Goal: Task Accomplishment & Management: Complete application form

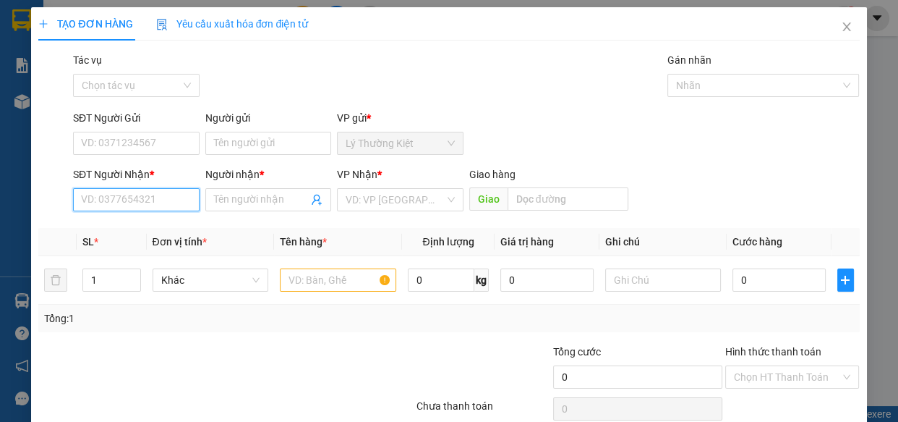
click at [178, 190] on input "SĐT Người Nhận *" at bounding box center [136, 199] width 127 height 23
click at [124, 226] on div "0327947084 - HÀO" at bounding box center [135, 229] width 108 height 16
type input "0327947084"
type input "HÀO"
type input "50.000"
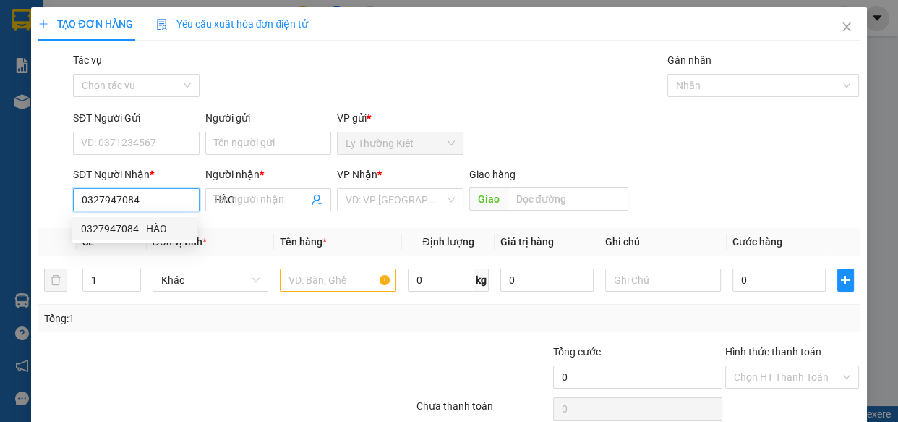
type input "50.000"
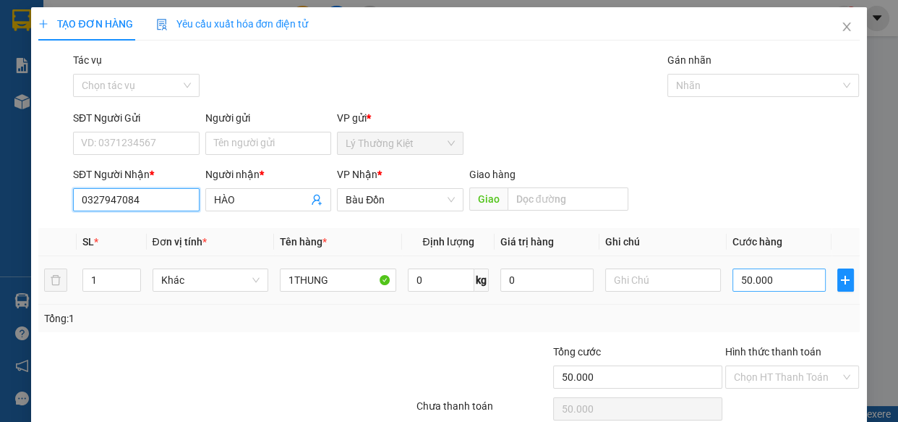
type input "0327947084"
click at [788, 283] on input "50.000" at bounding box center [779, 279] width 93 height 23
type input "7"
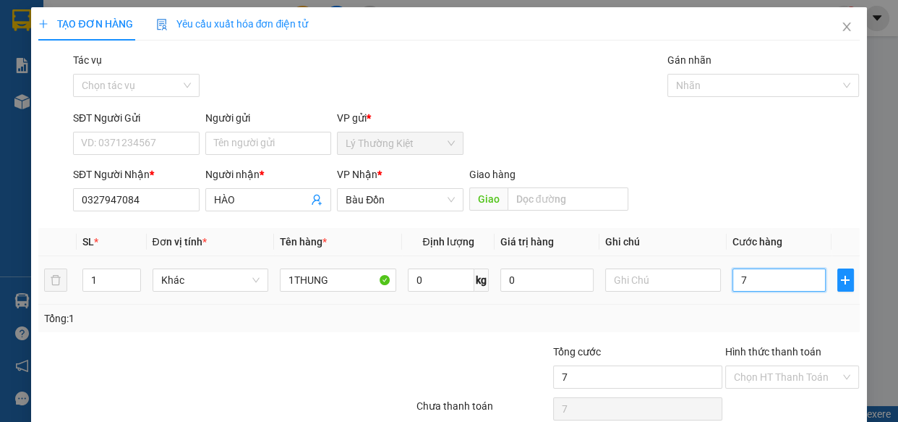
type input "70"
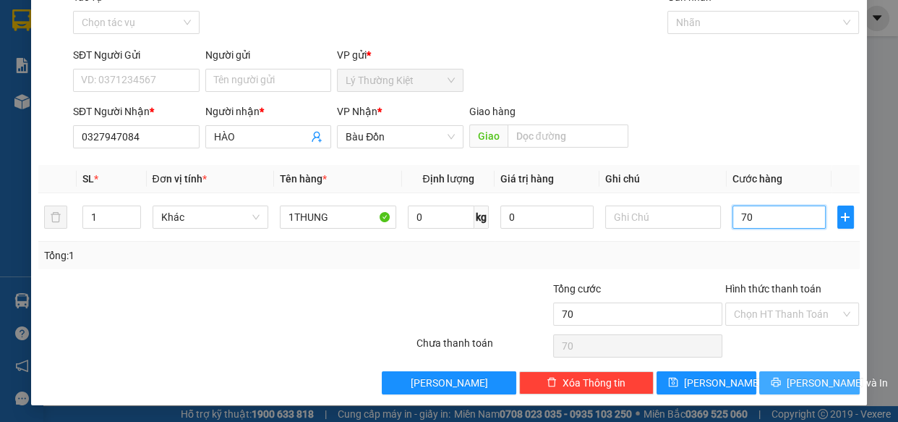
type input "70"
type input "70.000"
click at [775, 375] on button "[PERSON_NAME] và In" at bounding box center [809, 382] width 100 height 23
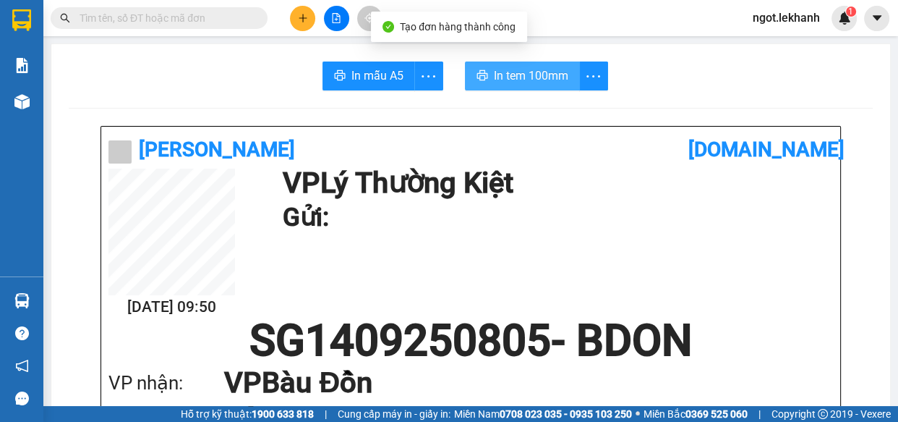
click at [533, 79] on span "In tem 100mm" at bounding box center [531, 76] width 74 height 18
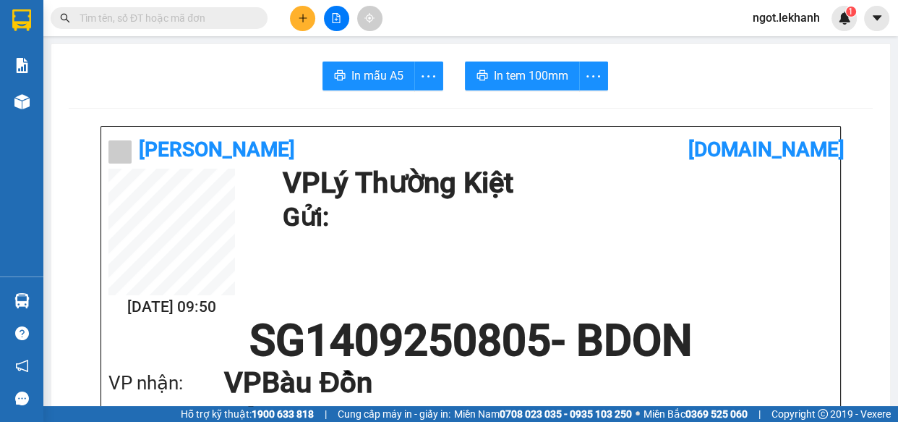
click at [305, 21] on icon "plus" at bounding box center [303, 18] width 10 height 10
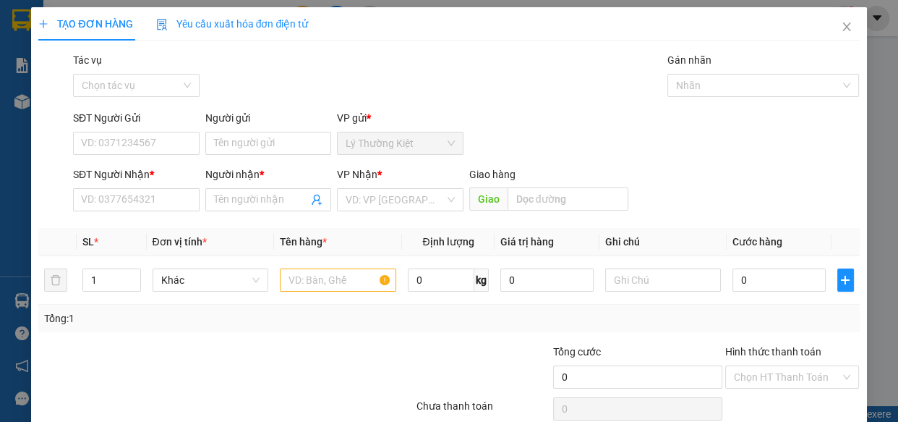
click at [175, 210] on div "SĐT Người Nhận * VD: 0377654321" at bounding box center [136, 191] width 127 height 51
click at [173, 200] on input "SĐT Người Nhận *" at bounding box center [136, 199] width 127 height 23
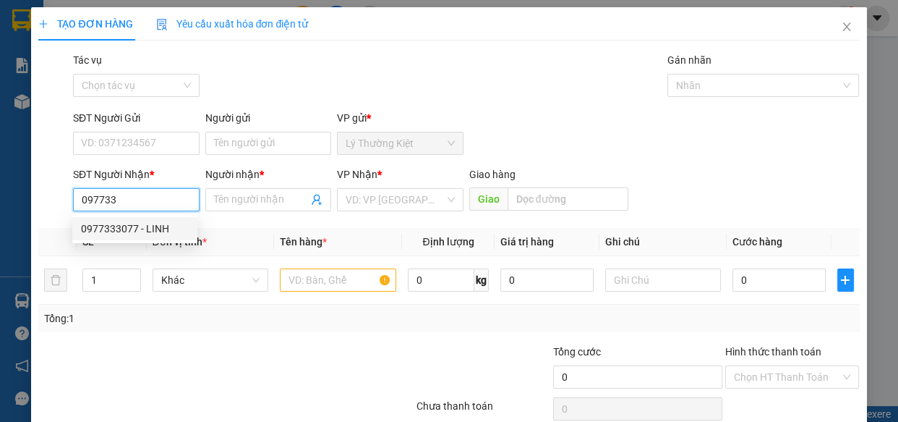
click at [166, 230] on div "0977333077 - LINH" at bounding box center [135, 229] width 108 height 16
type input "0977333077"
type input "LINH"
type input "50.000"
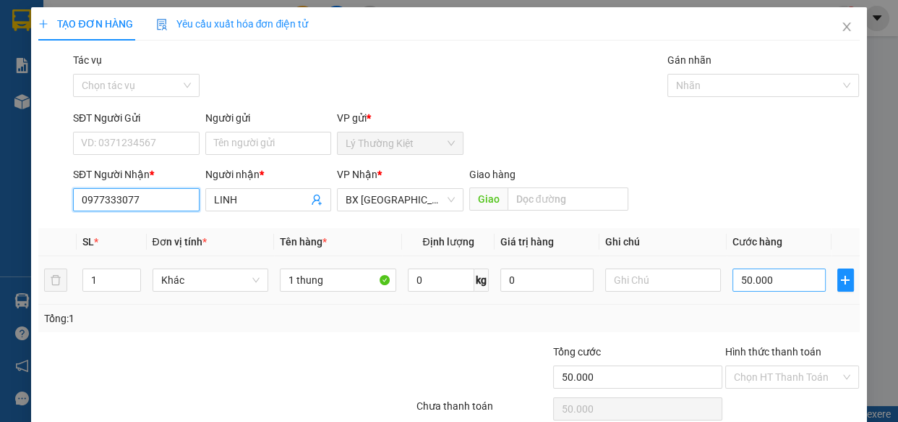
type input "0977333077"
click at [755, 282] on input "50.000" at bounding box center [779, 279] width 93 height 23
type input "3"
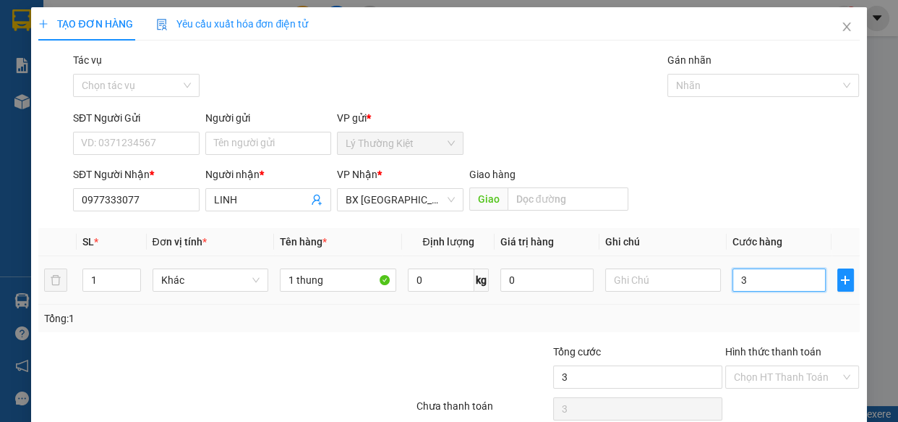
type input "30"
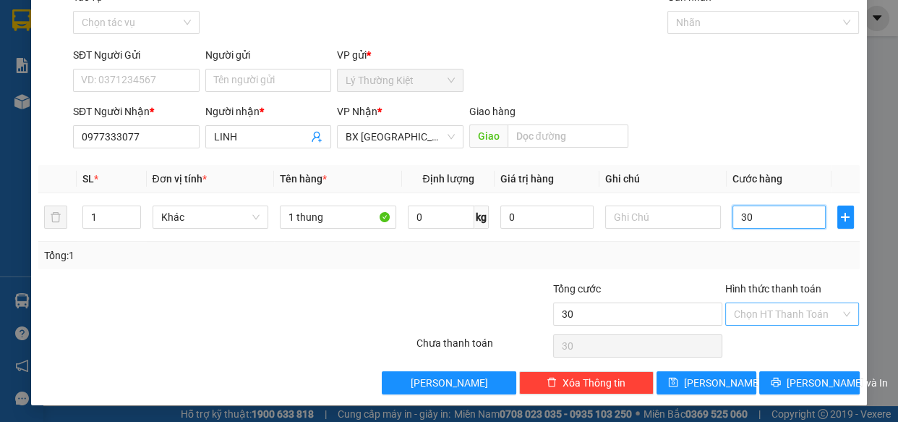
type input "30"
type input "30.000"
click at [788, 314] on input "Hình thức thanh toán" at bounding box center [787, 314] width 107 height 22
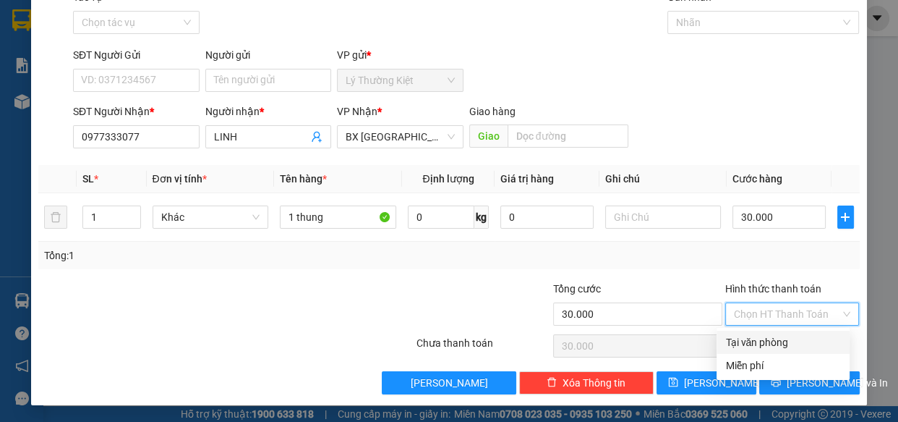
click at [782, 342] on div "Tại văn phòng" at bounding box center [783, 342] width 116 height 16
type input "0"
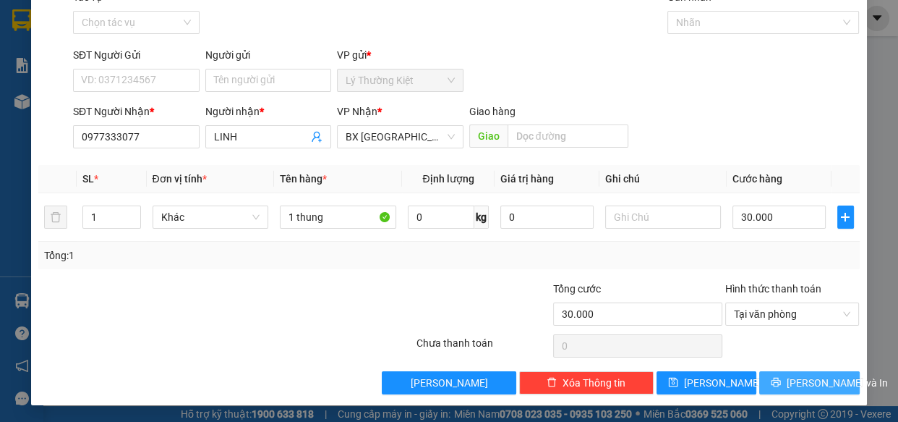
click at [779, 374] on button "[PERSON_NAME] và In" at bounding box center [809, 382] width 100 height 23
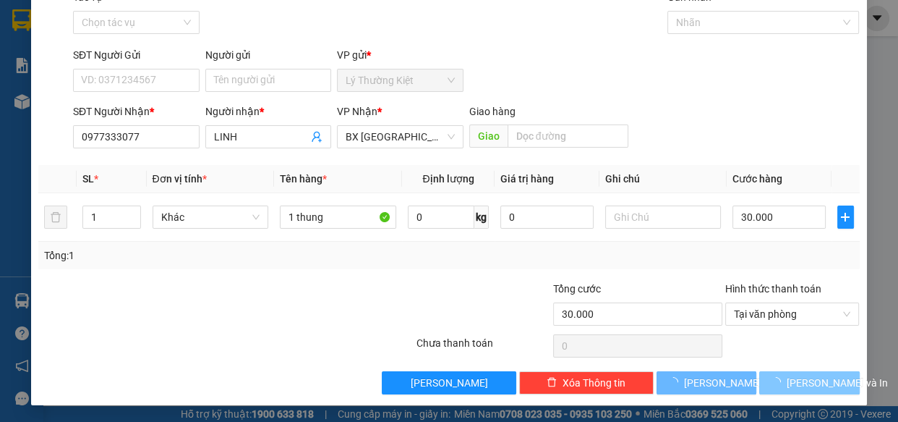
click at [822, 378] on span "[PERSON_NAME] và In" at bounding box center [837, 383] width 101 height 16
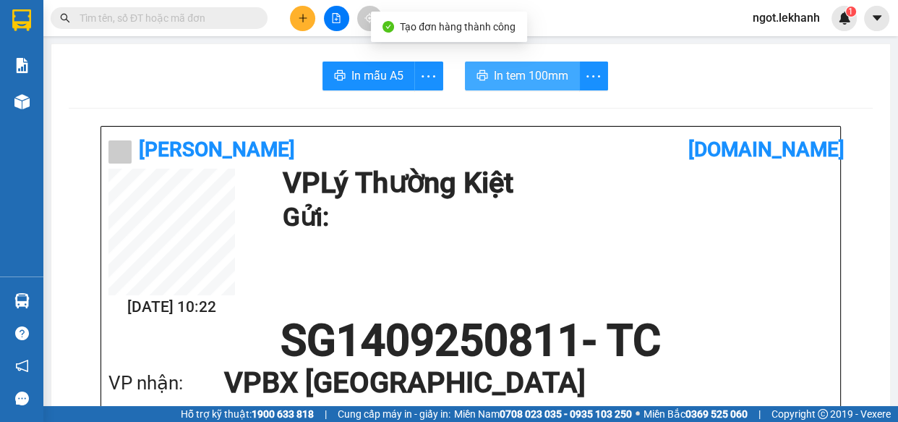
click at [513, 78] on span "In tem 100mm" at bounding box center [531, 76] width 74 height 18
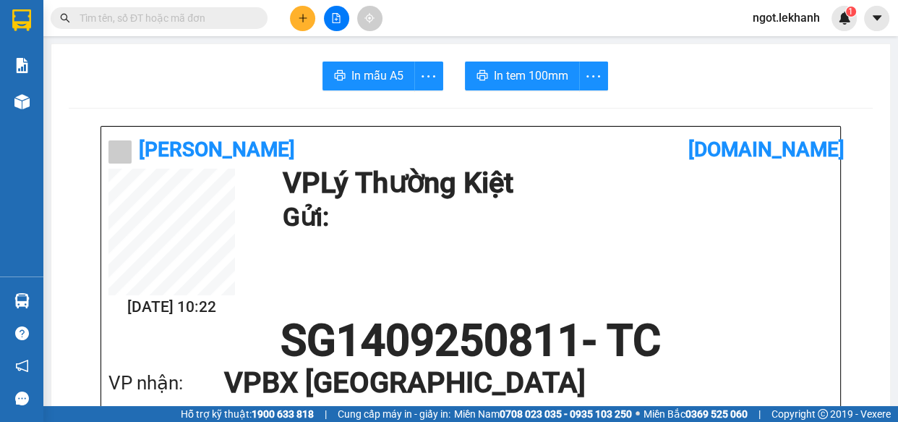
click at [303, 33] on div "Kết quả tìm kiếm ( 0 ) Bộ lọc No Data ngot.lekhanh 1" at bounding box center [449, 18] width 898 height 36
click at [302, 27] on button at bounding box center [302, 18] width 25 height 25
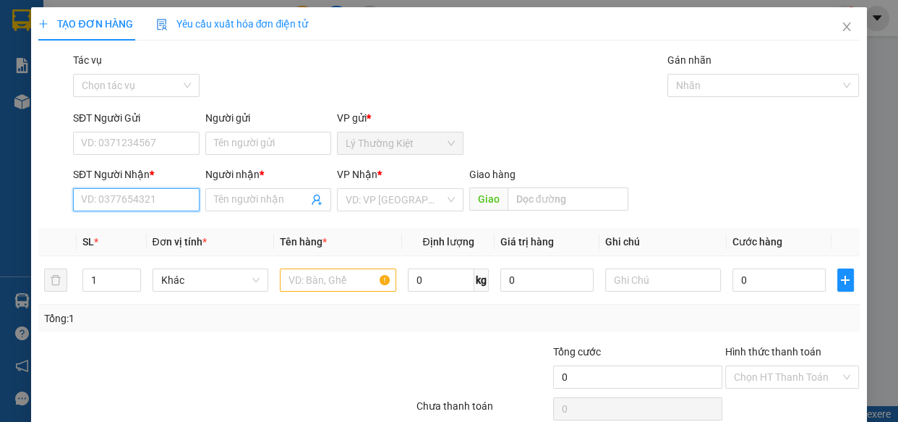
click at [174, 195] on input "SĐT Người Nhận *" at bounding box center [136, 199] width 127 height 23
click at [154, 231] on div "0358034457 - THẢO" at bounding box center [135, 229] width 108 height 16
type input "0358034457"
type input "THẢO"
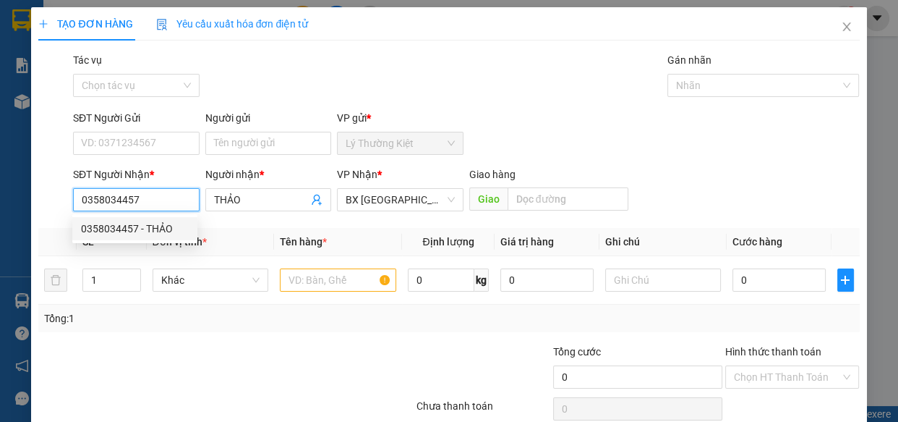
type input "40.000"
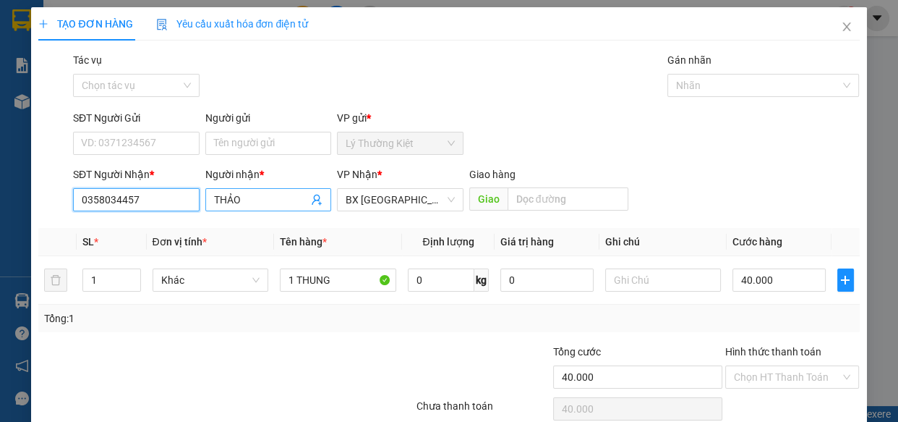
type input "0358034457"
click at [289, 202] on input "THẢO" at bounding box center [261, 200] width 95 height 16
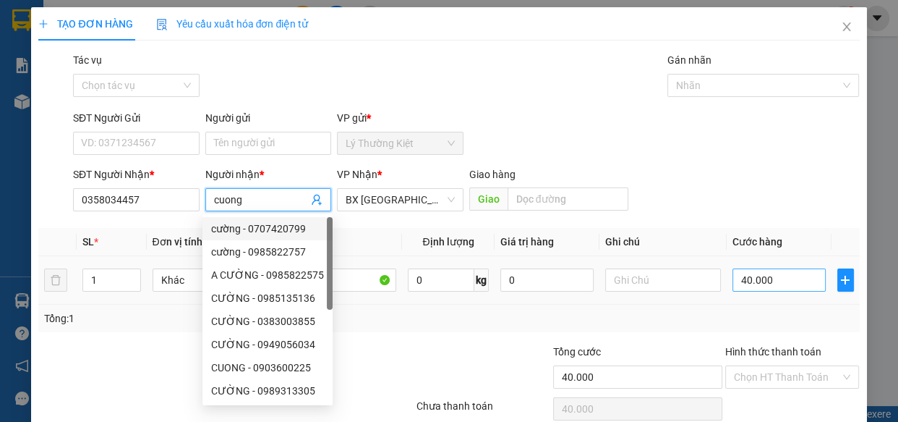
type input "cuong"
click at [767, 277] on input "40.000" at bounding box center [779, 279] width 93 height 23
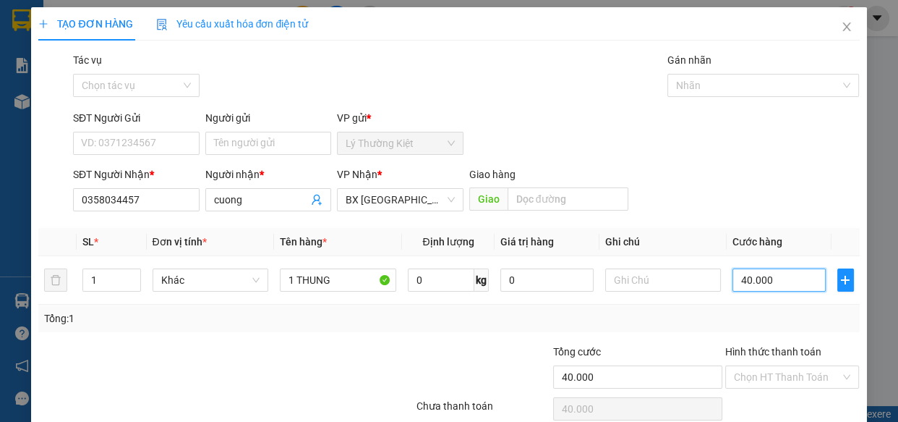
scroll to position [63, 0]
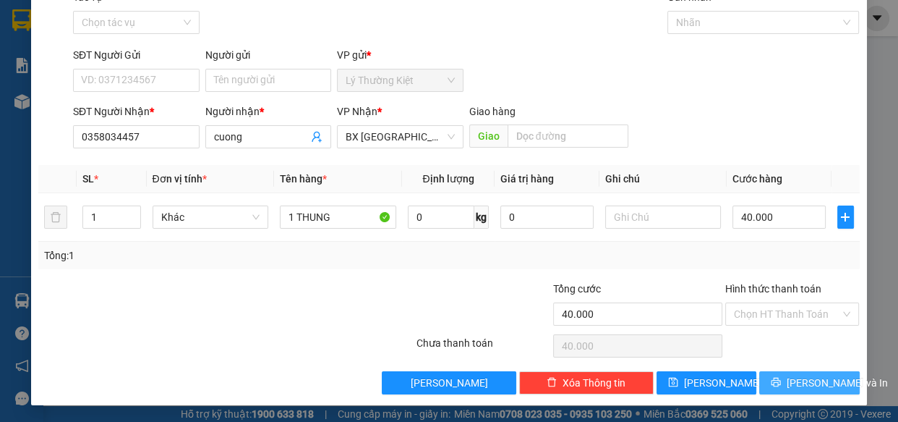
click at [794, 383] on span "[PERSON_NAME] và In" at bounding box center [837, 383] width 101 height 16
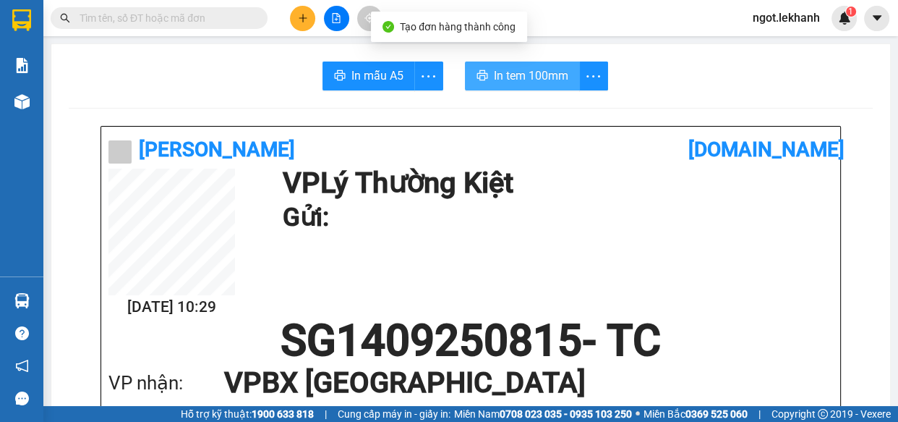
click at [545, 76] on span "In tem 100mm" at bounding box center [531, 76] width 74 height 18
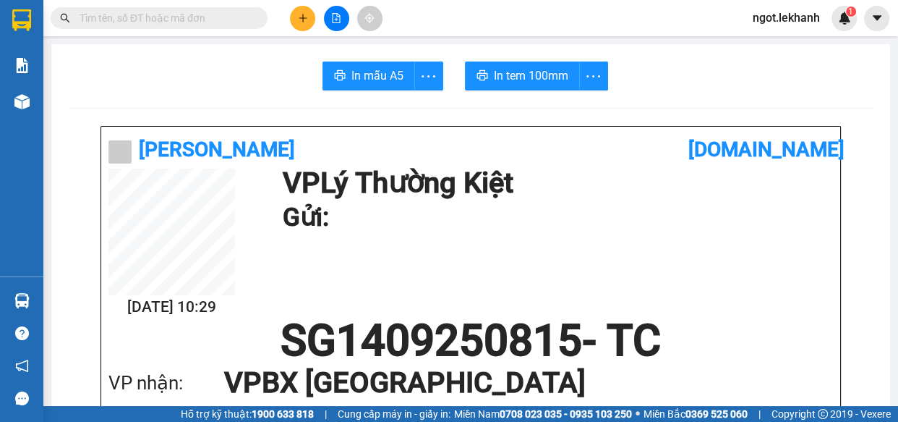
click at [299, 18] on icon "plus" at bounding box center [303, 17] width 8 height 1
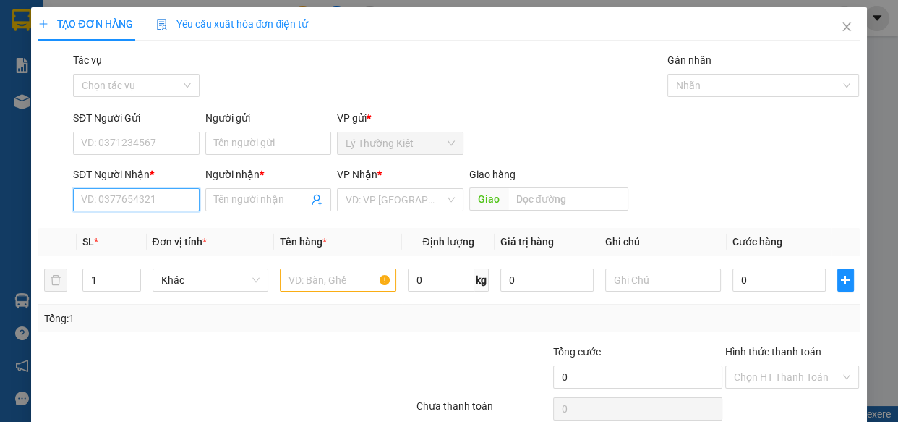
click at [172, 202] on input "SĐT Người Nhận *" at bounding box center [136, 199] width 127 height 23
click at [86, 192] on input "0302484409" at bounding box center [136, 199] width 127 height 23
click at [90, 190] on input "0302484409" at bounding box center [136, 199] width 127 height 23
type input "0902484409"
click at [152, 221] on div "0902484409 - VINH" at bounding box center [135, 229] width 108 height 16
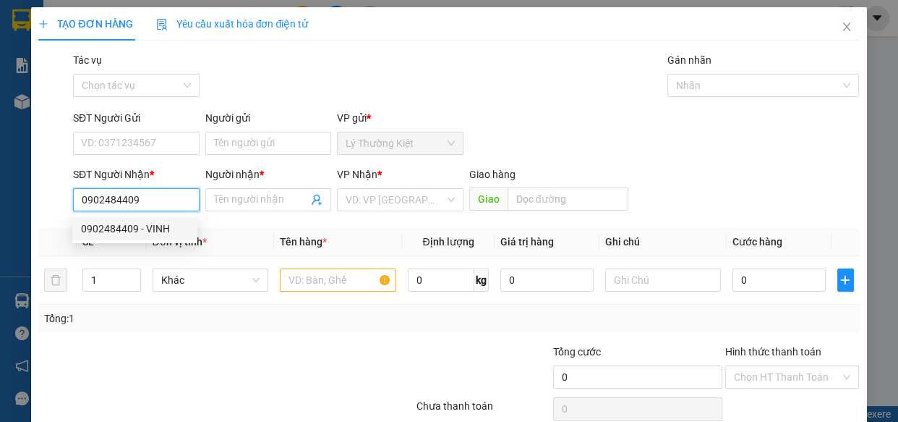
type input "VINH"
type input "30.000"
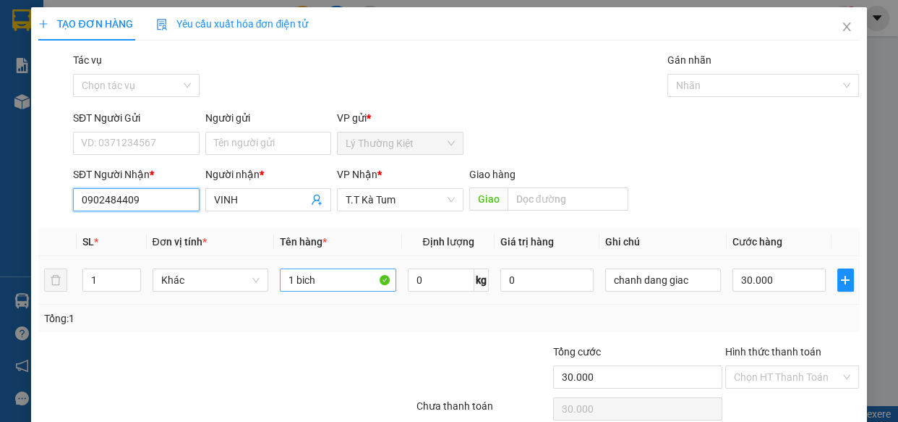
type input "0902484409"
click at [323, 283] on input "1 bich" at bounding box center [338, 279] width 116 height 23
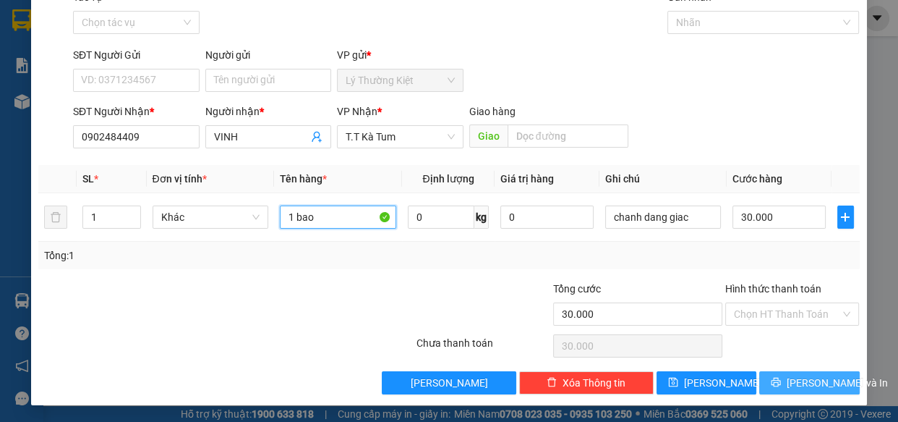
type input "1 bao"
click at [793, 375] on span "[PERSON_NAME] và In" at bounding box center [837, 383] width 101 height 16
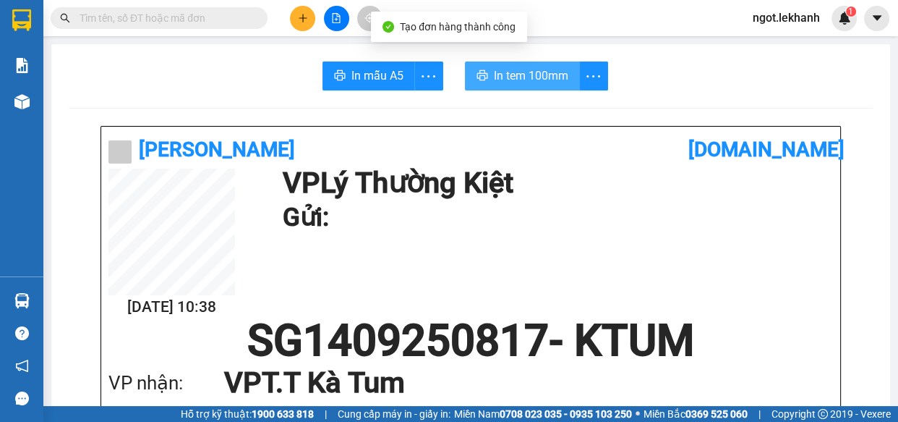
drag, startPoint x: 534, startPoint y: 80, endPoint x: 552, endPoint y: 140, distance: 62.9
click at [535, 80] on span "In tem 100mm" at bounding box center [531, 76] width 74 height 18
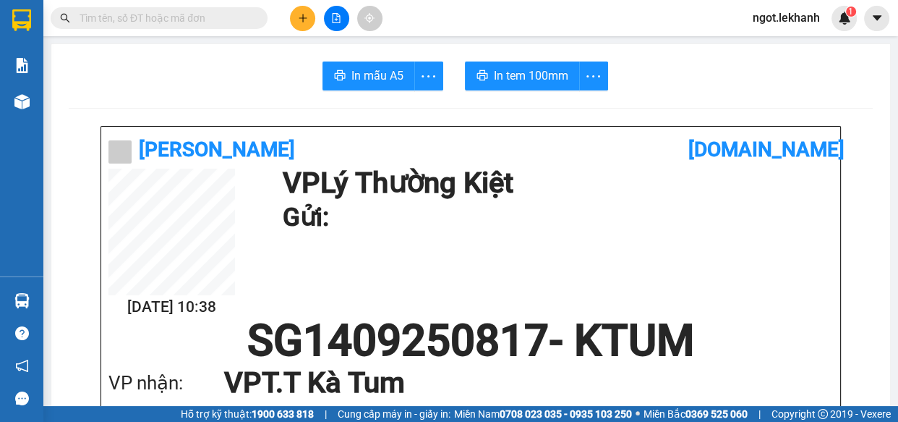
click at [296, 9] on button at bounding box center [302, 18] width 25 height 25
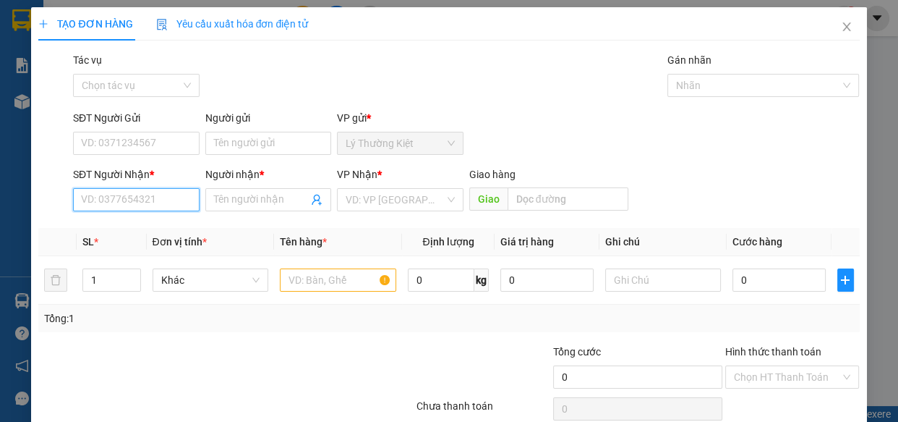
click at [182, 196] on input "SĐT Người Nhận *" at bounding box center [136, 199] width 127 height 23
click at [154, 208] on input "SĐT Người Nhận *" at bounding box center [136, 199] width 127 height 23
click at [172, 202] on input "SĐT Người Nhận *" at bounding box center [136, 199] width 127 height 23
type input "0931496649"
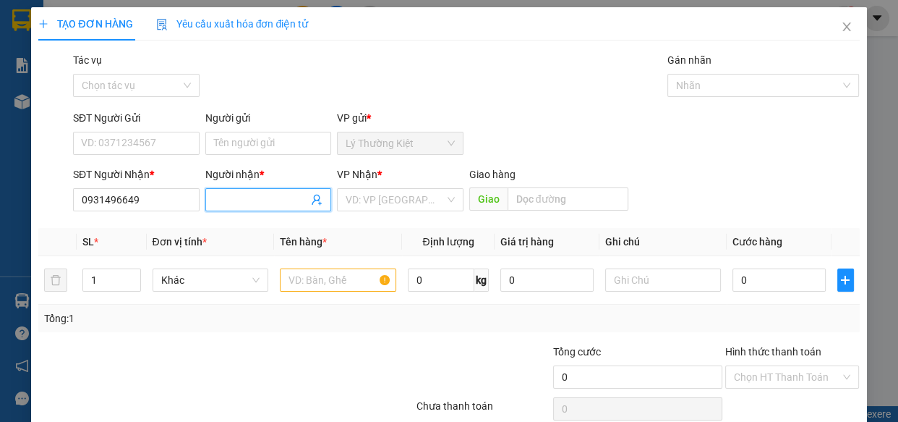
click at [287, 199] on input "Người nhận *" at bounding box center [261, 200] width 95 height 16
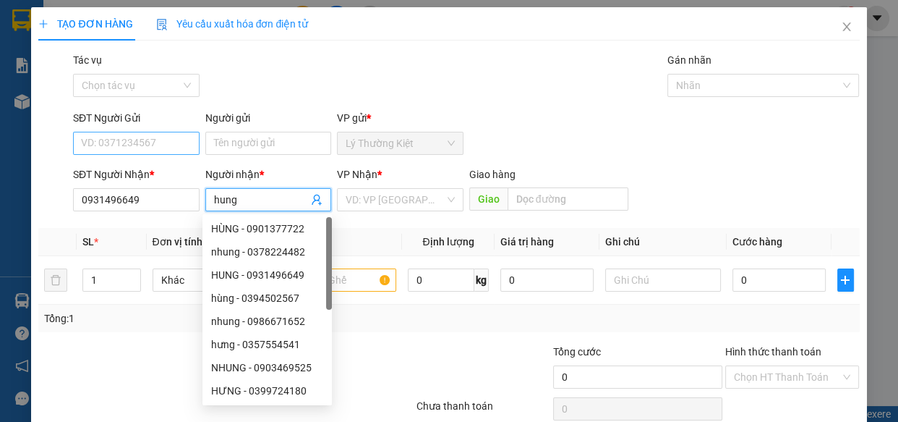
type input "hung"
click at [192, 140] on input "SĐT Người Gửi" at bounding box center [136, 143] width 127 height 23
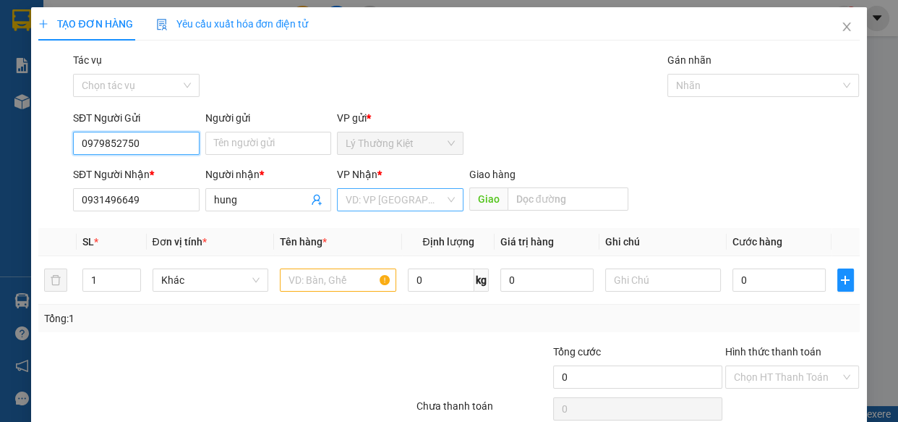
type input "0979852750"
click at [379, 206] on input "search" at bounding box center [395, 200] width 99 height 22
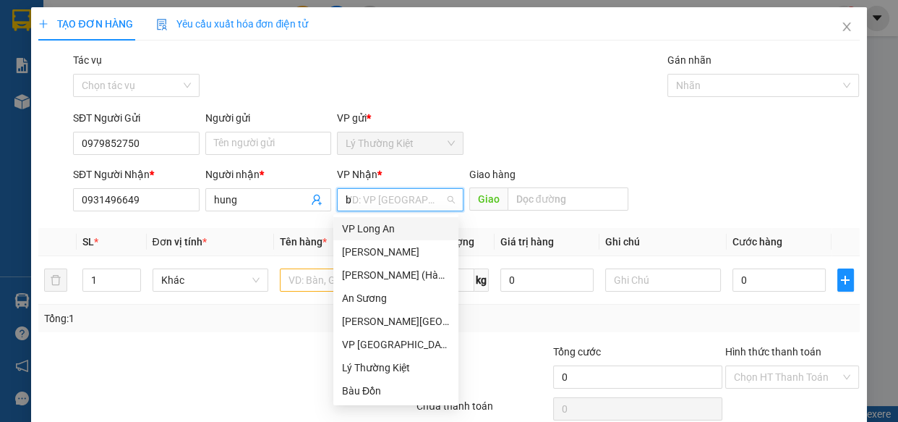
type input "ba"
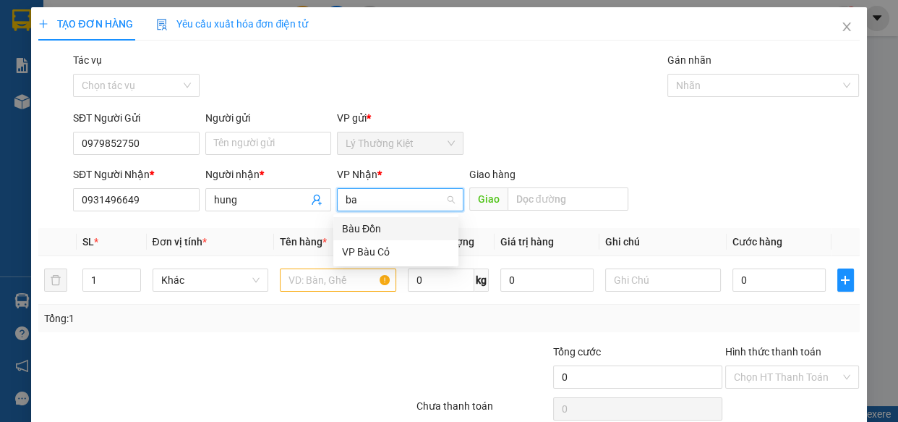
click at [371, 217] on div "Bàu Đồn" at bounding box center [395, 228] width 125 height 23
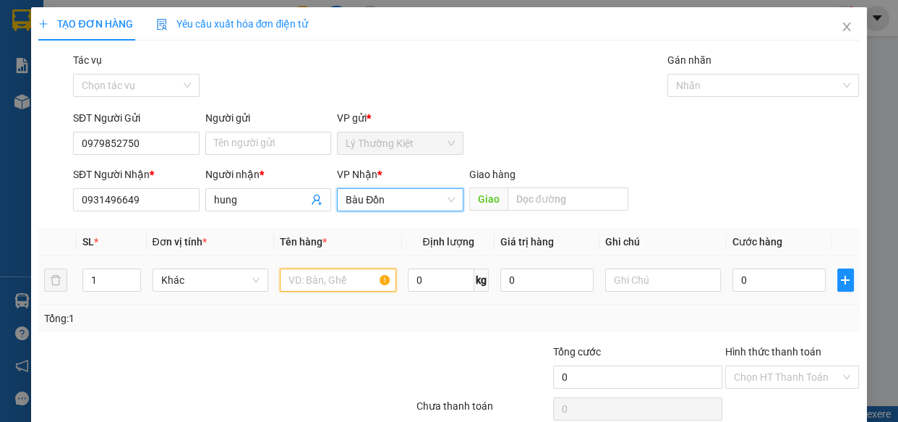
click at [334, 287] on input "text" at bounding box center [338, 279] width 116 height 23
click at [414, 198] on span "Bàu Đồn" at bounding box center [400, 200] width 109 height 22
type input "1 tun"
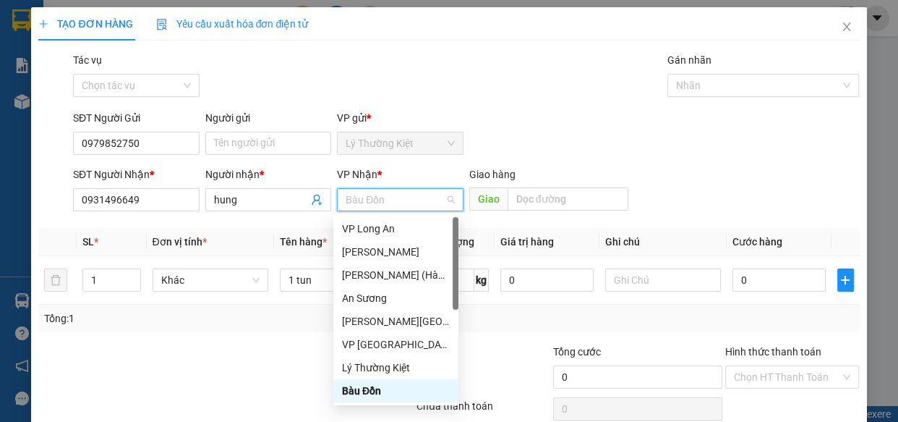
type input "b"
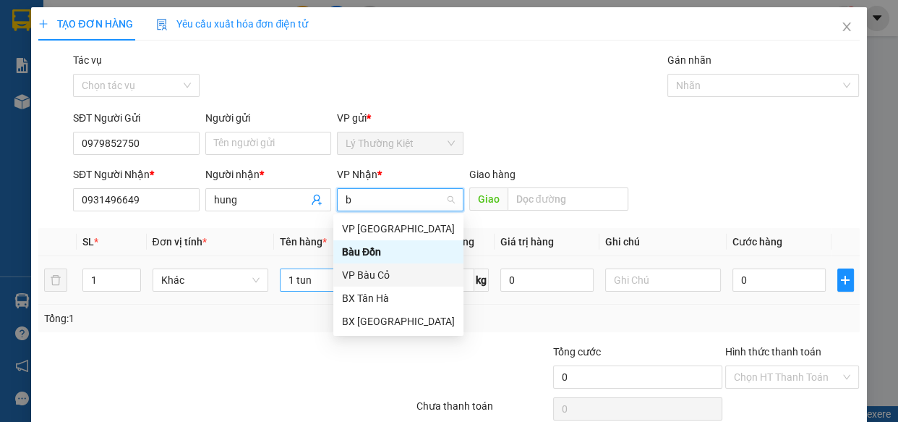
drag, startPoint x: 378, startPoint y: 265, endPoint x: 376, endPoint y: 275, distance: 10.4
click at [376, 273] on div "VP Bàu Cỏ" at bounding box center [398, 274] width 130 height 23
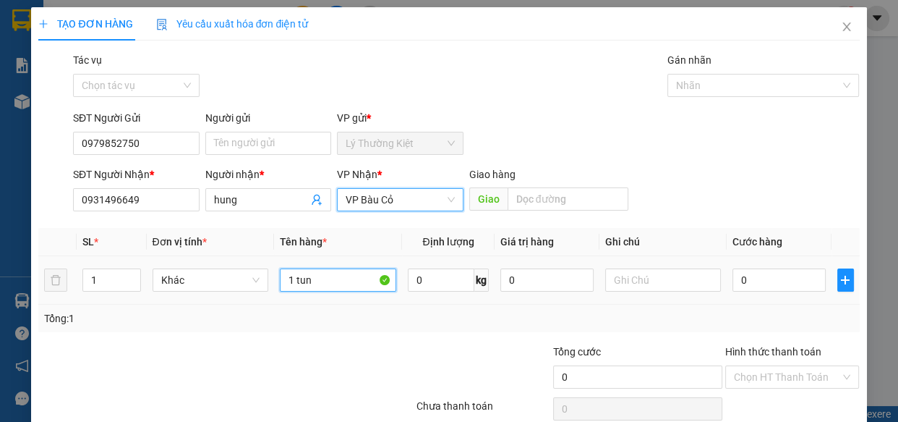
click at [334, 270] on input "1 tun" at bounding box center [338, 279] width 116 height 23
type input "1 thung"
click at [641, 293] on div at bounding box center [663, 279] width 116 height 29
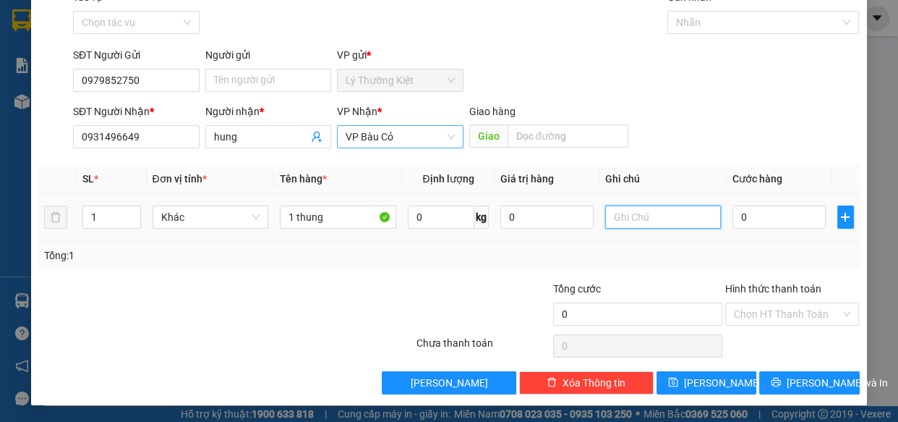
click at [675, 221] on input "text" at bounding box center [663, 216] width 116 height 23
type input "hu k den"
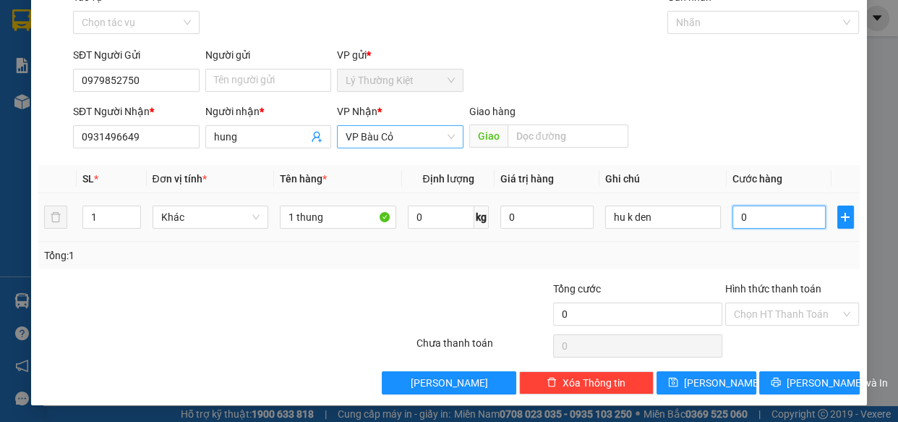
click at [772, 223] on input "0" at bounding box center [779, 216] width 93 height 23
type input "4"
type input "40"
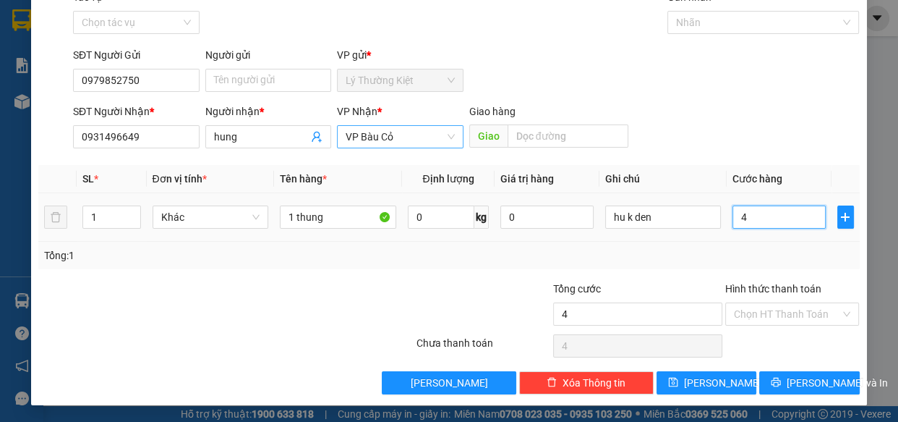
type input "40"
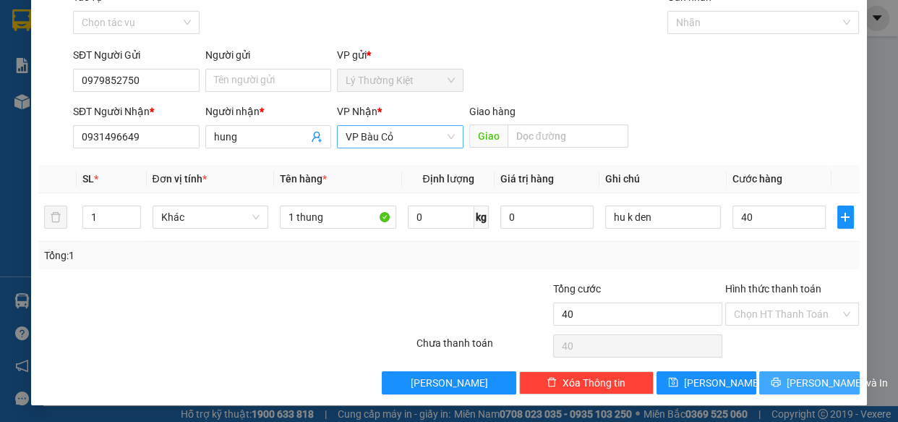
type input "40.000"
drag, startPoint x: 809, startPoint y: 383, endPoint x: 795, endPoint y: 368, distance: 20.5
click at [810, 383] on span "[PERSON_NAME] và In" at bounding box center [837, 383] width 101 height 16
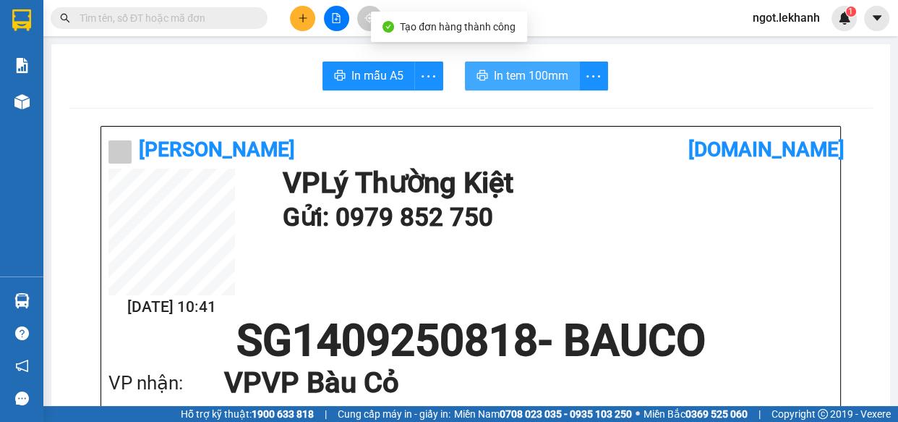
click at [503, 74] on span "In tem 100mm" at bounding box center [531, 76] width 74 height 18
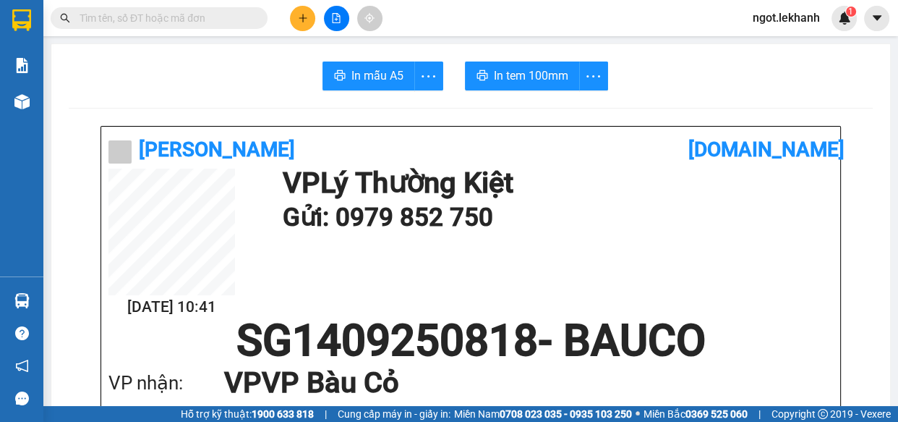
click at [293, 18] on button at bounding box center [302, 18] width 25 height 25
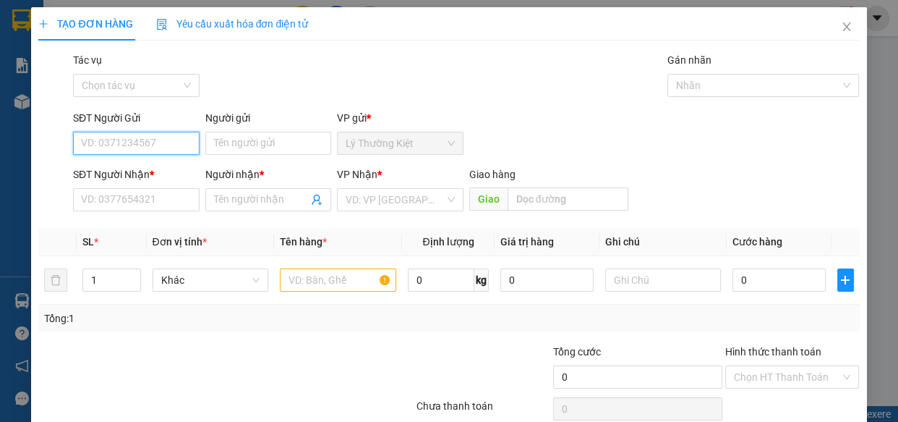
click at [113, 135] on input "SĐT Người Gửi" at bounding box center [136, 143] width 127 height 23
click at [161, 169] on div "0978248673 - ĐÔ" at bounding box center [135, 172] width 108 height 16
type input "0978248673"
type input "ĐÔ"
type input "0989945165"
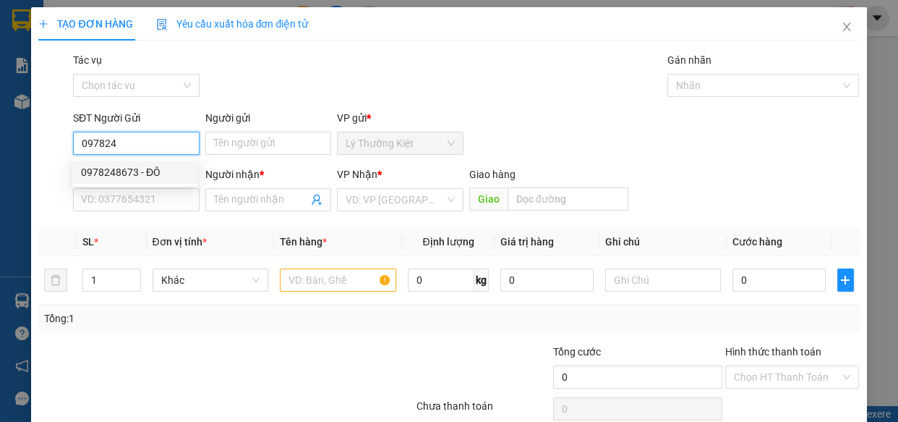
type input "hiếu"
type input "100.000"
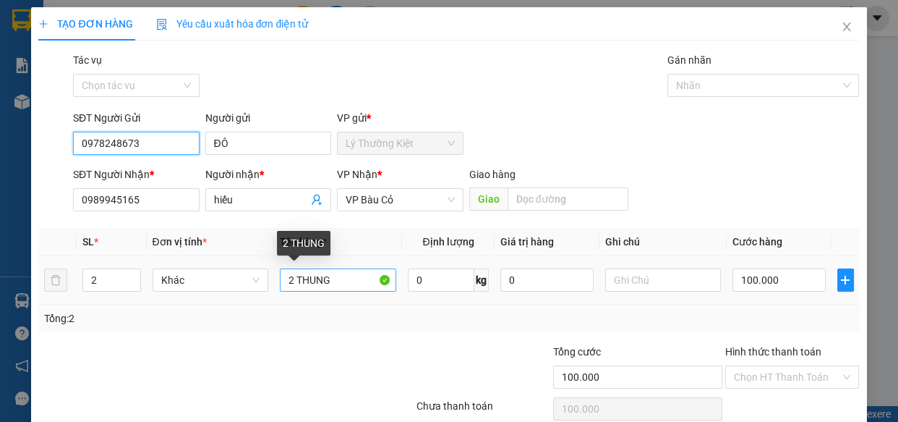
type input "0978248673"
click at [344, 286] on input "2 THUNG" at bounding box center [338, 279] width 116 height 23
click at [344, 291] on input "2 THUNG" at bounding box center [338, 279] width 116 height 23
click at [355, 283] on input "2 THUNG1 bao" at bounding box center [338, 279] width 116 height 23
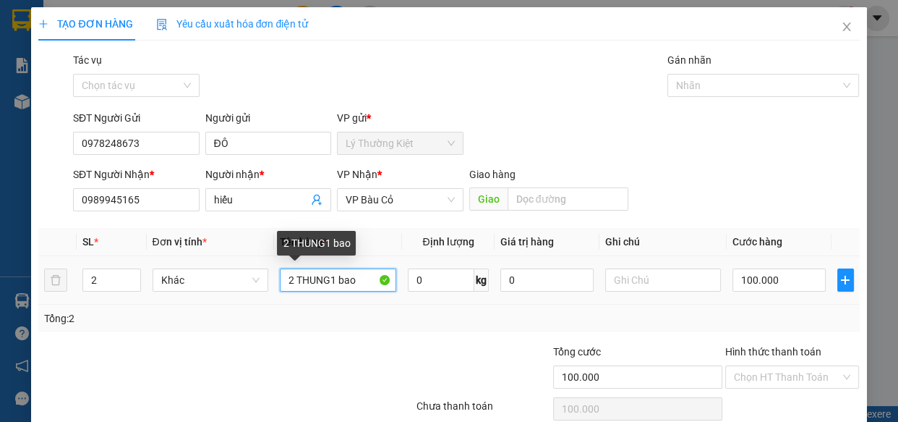
click at [355, 285] on input "2 THUNG1 bao" at bounding box center [338, 279] width 116 height 23
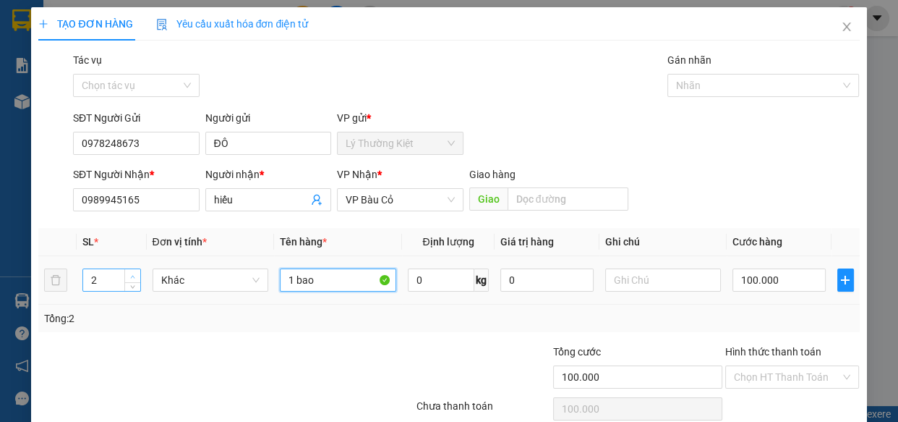
type input "1 bao"
click at [132, 274] on icon "up" at bounding box center [132, 276] width 5 height 5
click at [135, 283] on span "down" at bounding box center [133, 285] width 9 height 9
type input "1"
click at [135, 283] on span "down" at bounding box center [133, 285] width 9 height 9
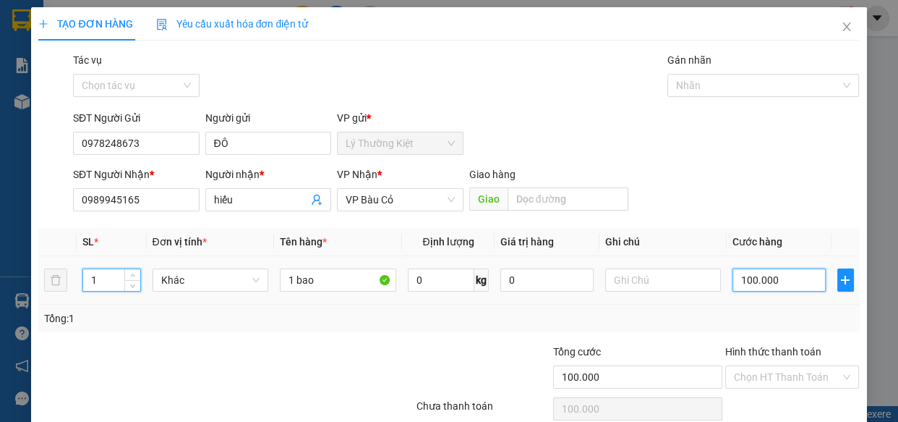
click at [806, 284] on input "100.000" at bounding box center [779, 279] width 93 height 23
type input "5"
type input "50"
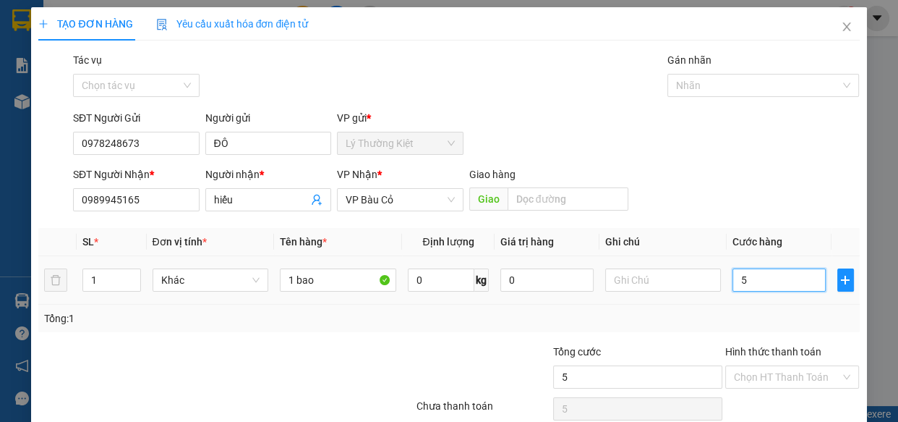
type input "50"
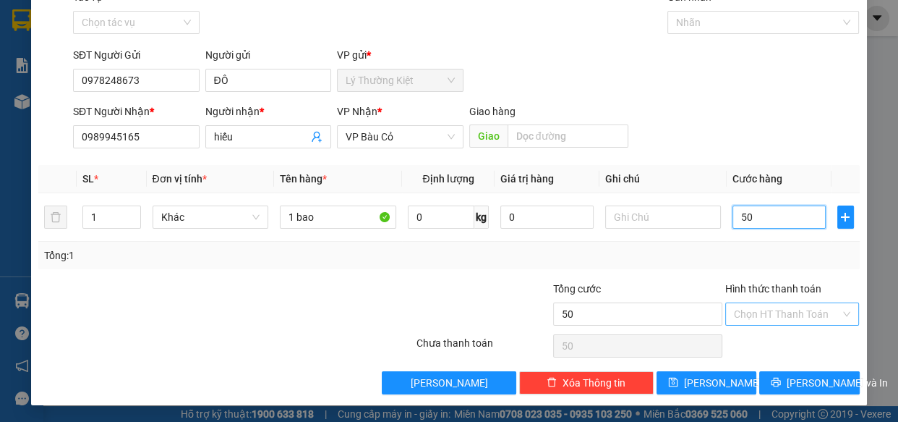
type input "50"
type input "50.000"
click at [802, 319] on input "Hình thức thanh toán" at bounding box center [787, 314] width 107 height 22
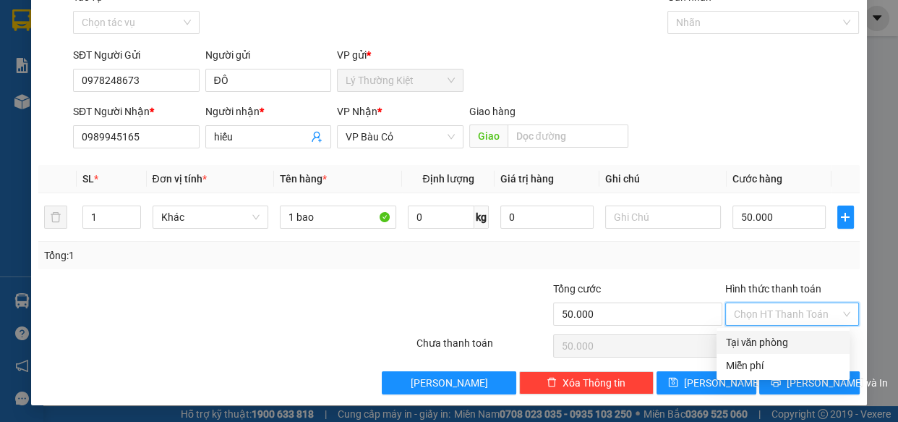
click at [788, 347] on div "Tại văn phòng" at bounding box center [783, 342] width 116 height 16
type input "0"
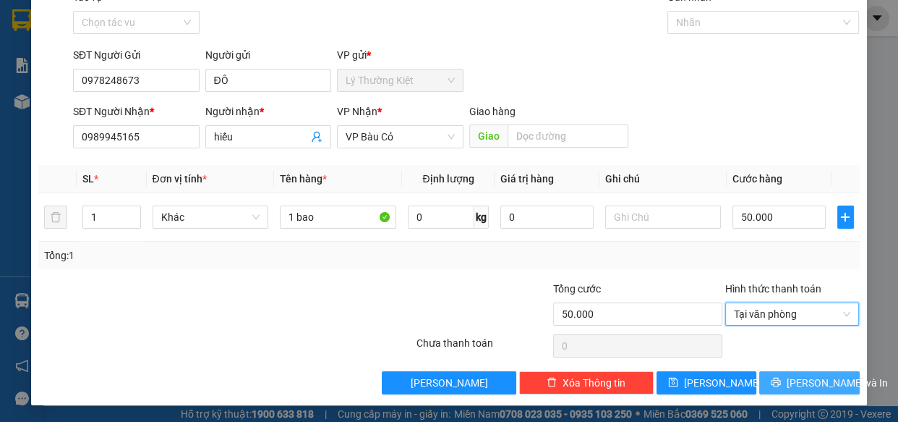
click at [799, 376] on span "[PERSON_NAME] và In" at bounding box center [837, 383] width 101 height 16
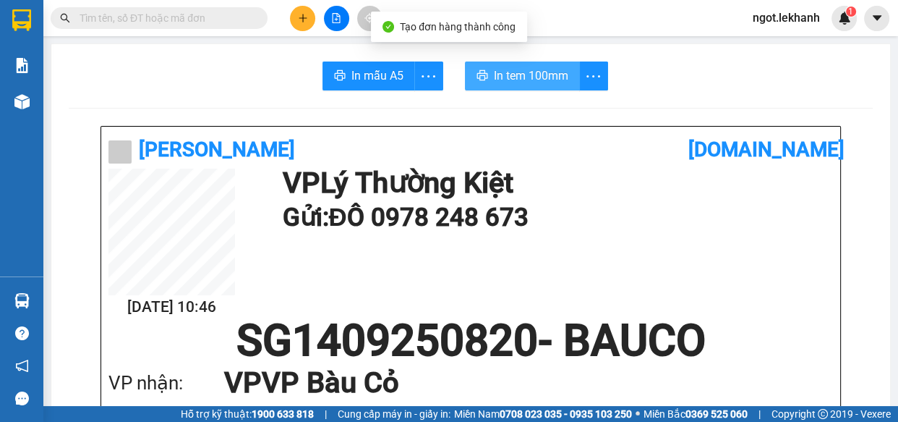
click at [528, 67] on span "In tem 100mm" at bounding box center [531, 76] width 74 height 18
